Goal: Task Accomplishment & Management: Use online tool/utility

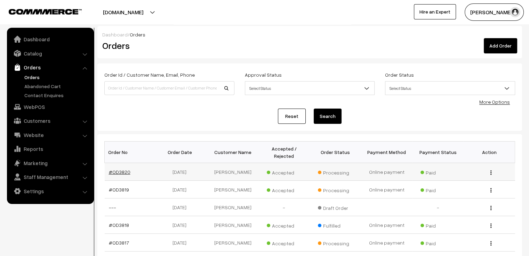
click at [123, 169] on link "#OD3820" at bounding box center [120, 172] width 22 height 6
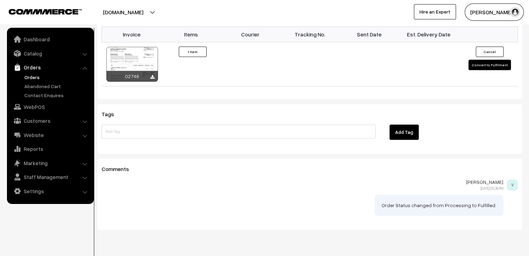
scroll to position [498, 0]
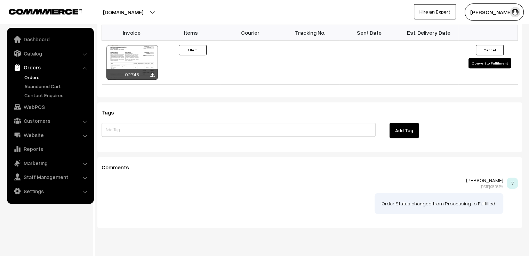
click at [178, 103] on div "Tags Add Tag" at bounding box center [309, 128] width 424 height 50
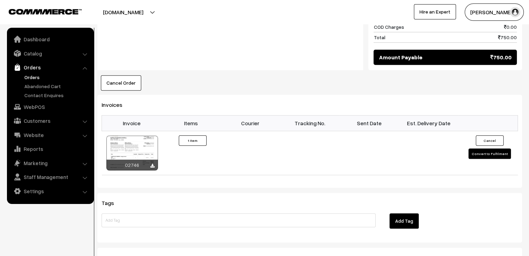
scroll to position [417, 0]
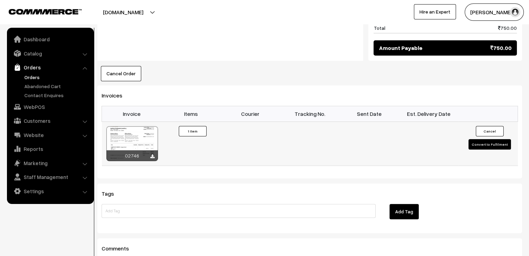
click at [504, 132] on td "Cancel Convert to Fulfilment" at bounding box center [487, 144] width 59 height 44
click at [498, 139] on button "Convert to Fulfilment" at bounding box center [489, 144] width 42 height 10
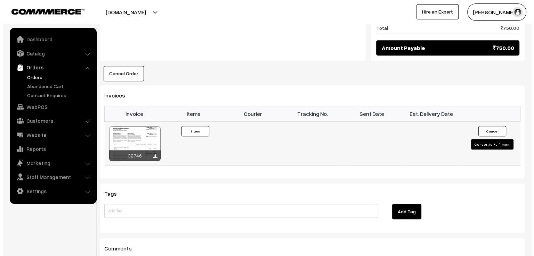
scroll to position [417, 0]
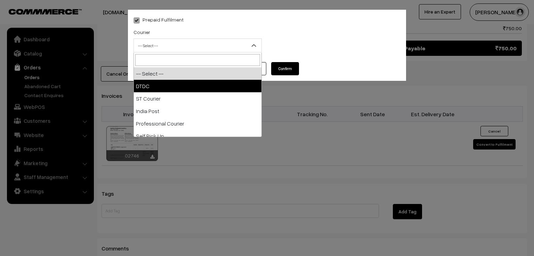
drag, startPoint x: 245, startPoint y: 48, endPoint x: 236, endPoint y: 88, distance: 41.3
select select "1"
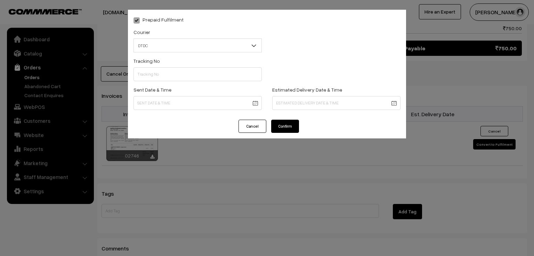
click at [236, 88] on div "Sent Date & Time" at bounding box center [197, 97] width 128 height 25
click at [229, 79] on input "text" at bounding box center [197, 74] width 128 height 14
type input "D1007556190"
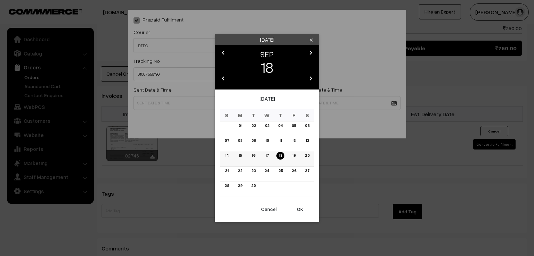
click at [267, 159] on link "17" at bounding box center [267, 155] width 8 height 7
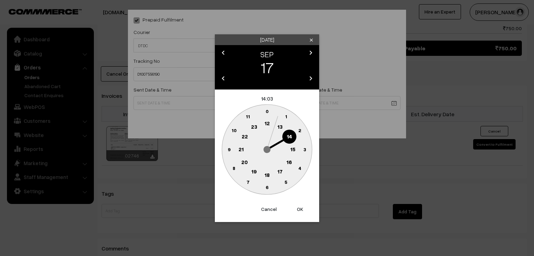
click at [227, 149] on circle at bounding box center [229, 149] width 14 height 14
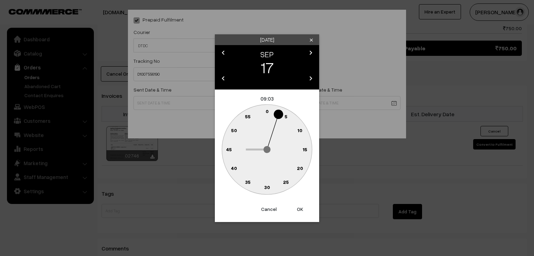
click at [266, 109] on text "0" at bounding box center [266, 111] width 3 height 6
type input "17-09-2025 09:00"
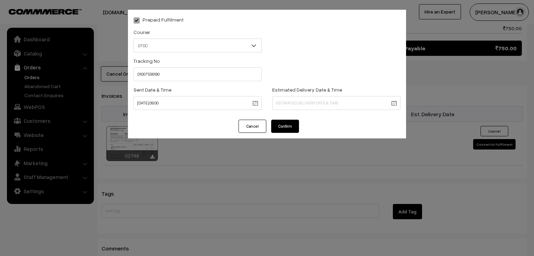
click at [290, 128] on button "Confirm" at bounding box center [285, 126] width 28 height 13
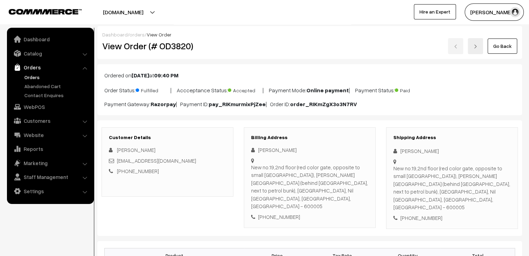
click at [500, 43] on link "Go Back" at bounding box center [502, 46] width 30 height 15
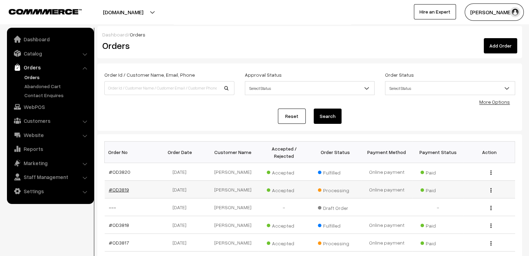
click at [118, 187] on link "#OD3819" at bounding box center [119, 190] width 20 height 6
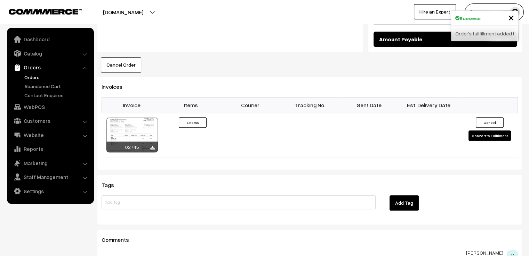
scroll to position [459, 0]
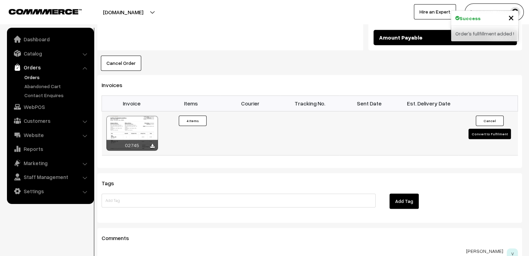
click at [475, 129] on button "Convert to Fulfilment" at bounding box center [489, 134] width 42 height 10
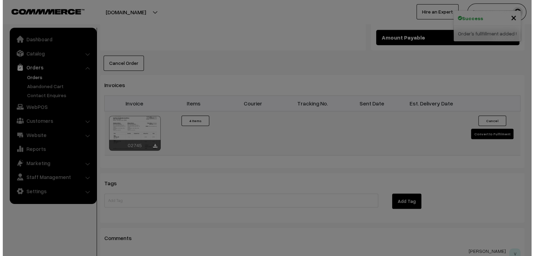
scroll to position [460, 0]
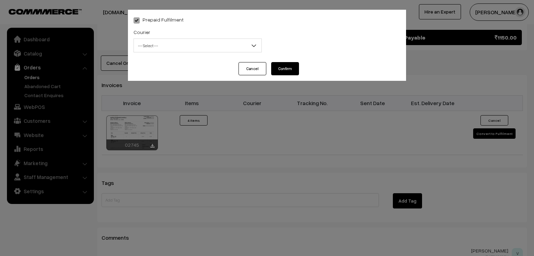
click at [260, 153] on div "Prepaid Fulfilment Courier -- Select -- DTDC ST Courier [GEOGRAPHIC_DATA] Post …" at bounding box center [267, 128] width 534 height 256
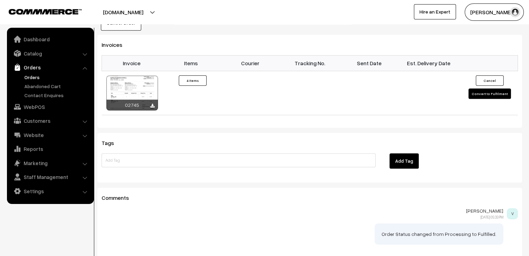
scroll to position [500, 0]
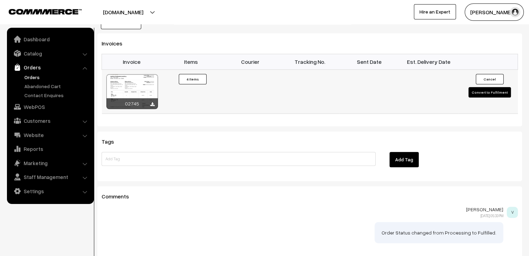
click at [491, 87] on button "Convert to Fulfilment" at bounding box center [489, 92] width 42 height 10
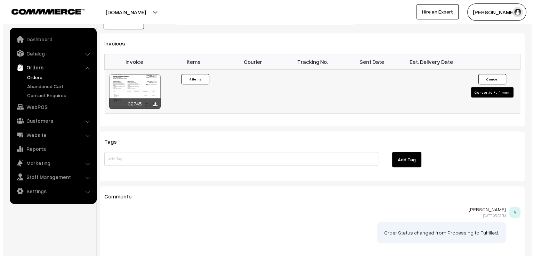
scroll to position [501, 0]
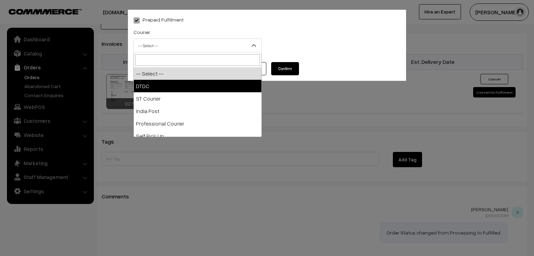
drag, startPoint x: 196, startPoint y: 44, endPoint x: 207, endPoint y: 87, distance: 44.5
select select "1"
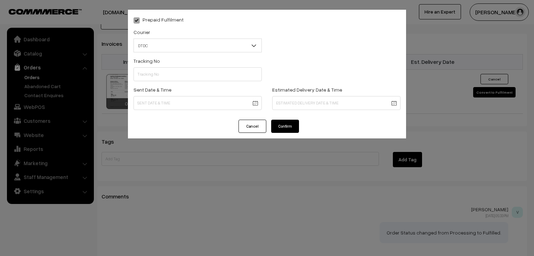
click at [207, 87] on div "Sent Date & Time" at bounding box center [197, 97] width 128 height 25
click at [203, 80] on input "text" at bounding box center [197, 74] width 128 height 14
type input "D1007556191"
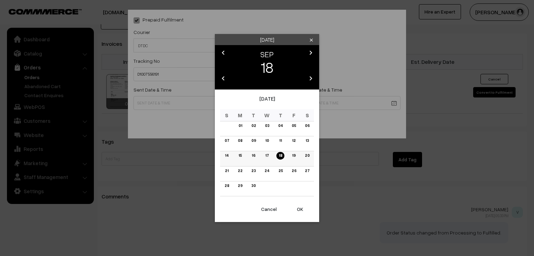
click at [266, 158] on link "17" at bounding box center [267, 155] width 8 height 7
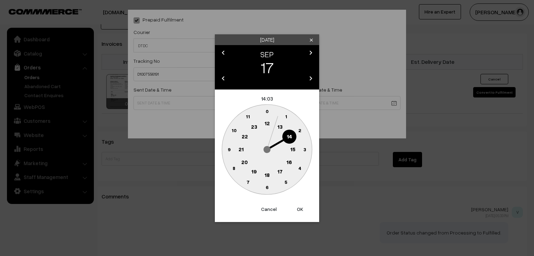
click at [228, 149] on text "9" at bounding box center [229, 149] width 3 height 6
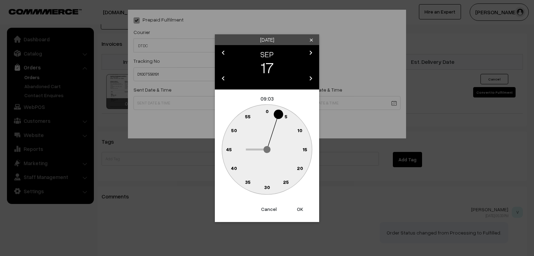
click at [267, 112] on text "0" at bounding box center [266, 111] width 3 height 6
type input "[DATE] 09:00"
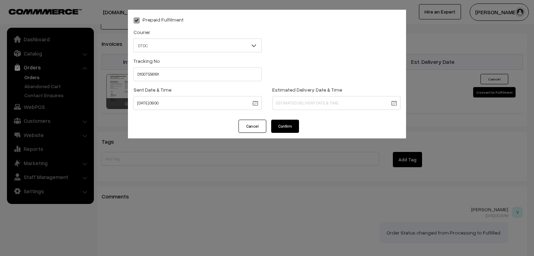
click at [285, 129] on button "Confirm" at bounding box center [285, 126] width 28 height 13
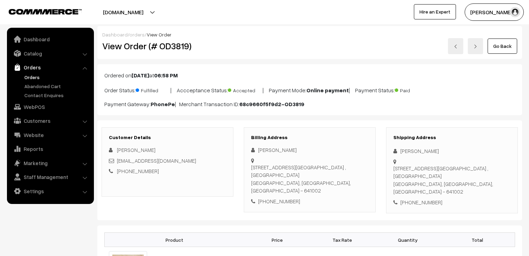
scroll to position [500, 0]
